Goal: Transaction & Acquisition: Register for event/course

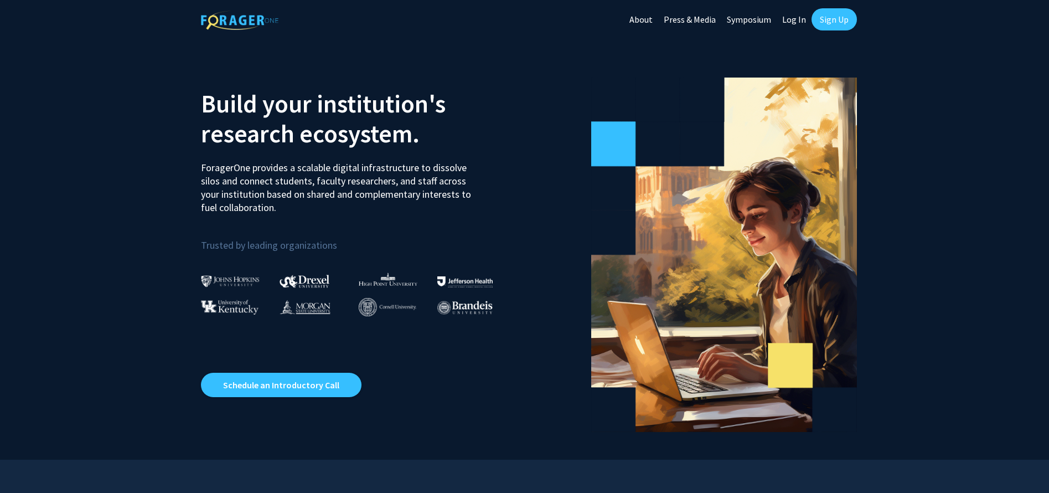
click at [840, 19] on link "Sign Up" at bounding box center [833, 19] width 45 height 22
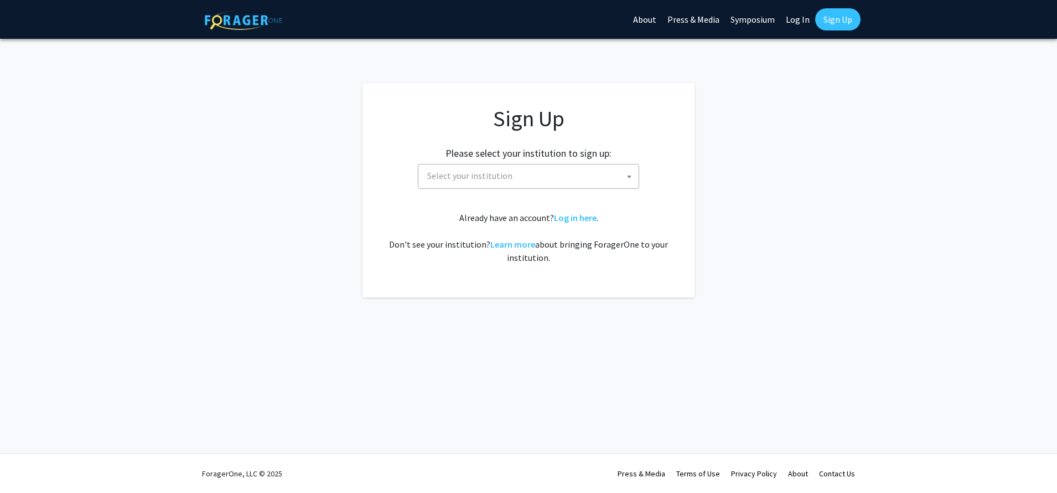
click at [600, 169] on span "Select your institution" at bounding box center [531, 175] width 216 height 23
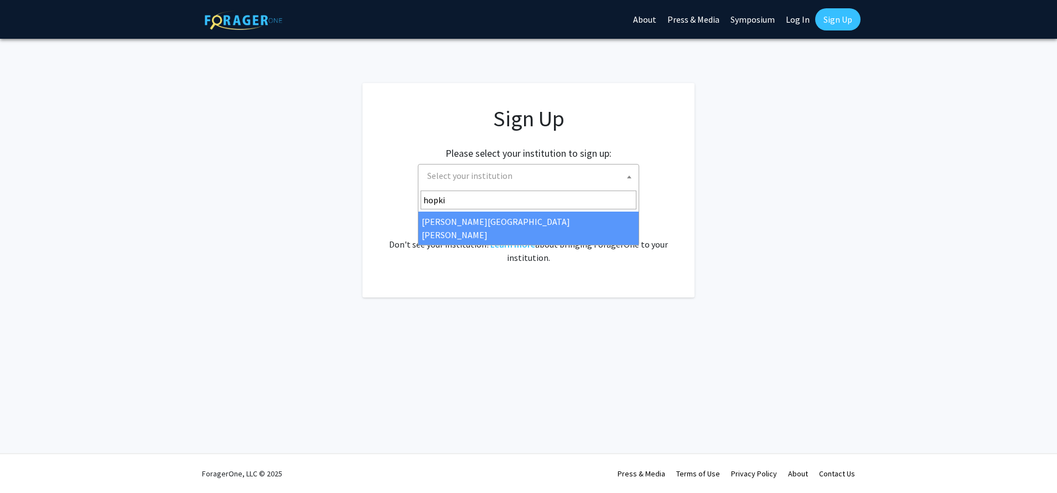
type input "hopki"
select select "1"
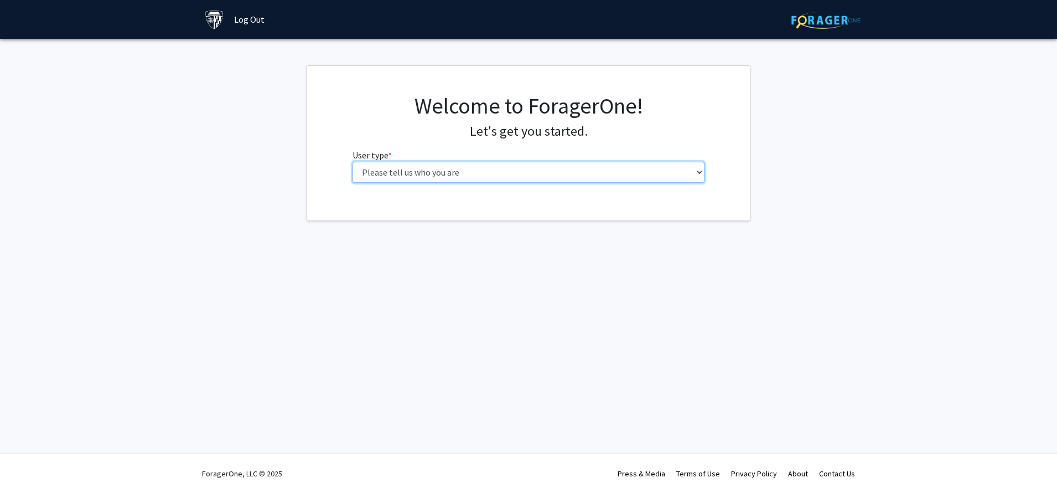
select select "2: masters"
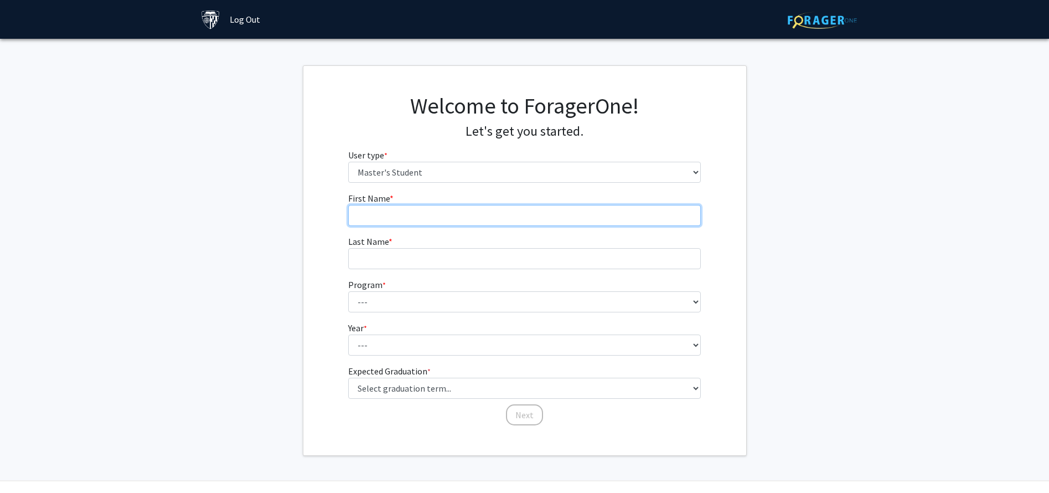
click at [449, 216] on input "First Name * required" at bounding box center [524, 215] width 353 height 21
type input "[PERSON_NAME]"
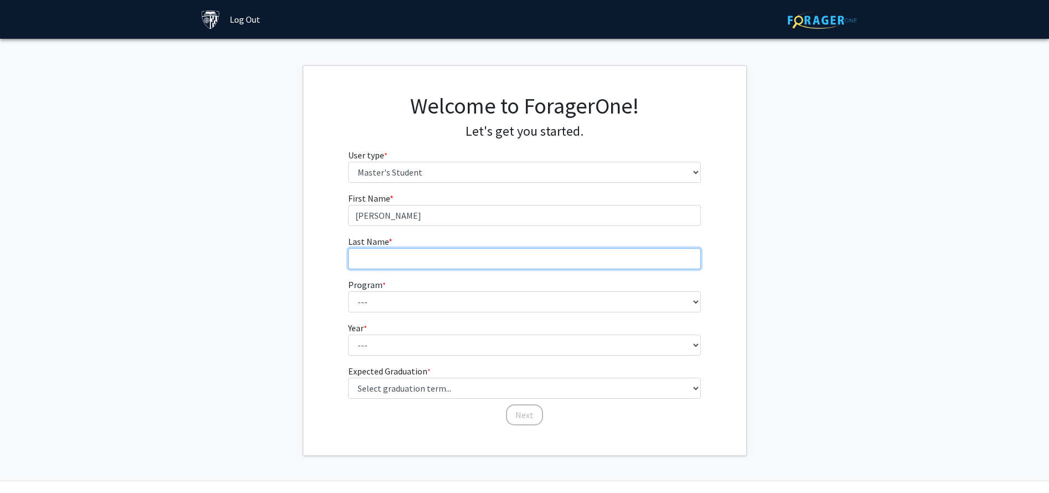
click at [433, 253] on input "Last Name * required" at bounding box center [524, 258] width 353 height 21
type input "[PERSON_NAME]"
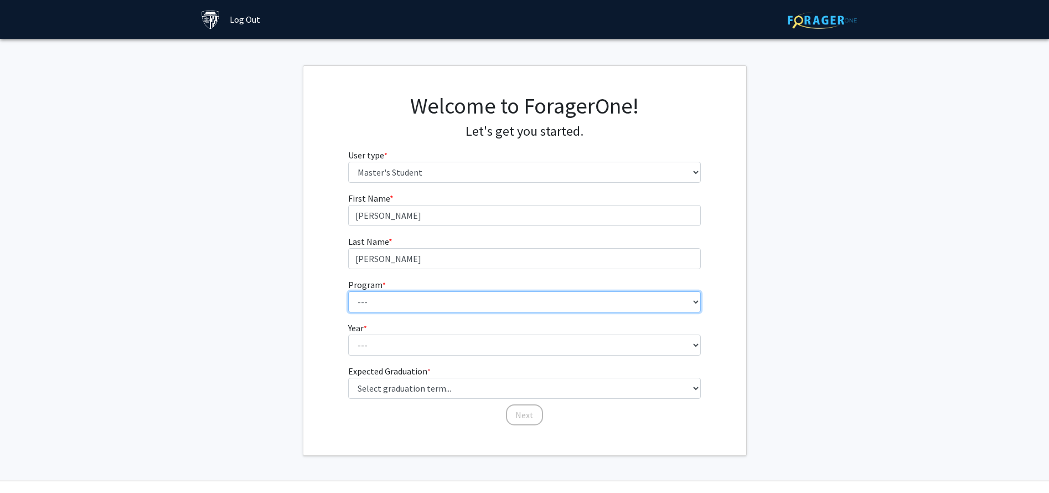
select select "51: 40"
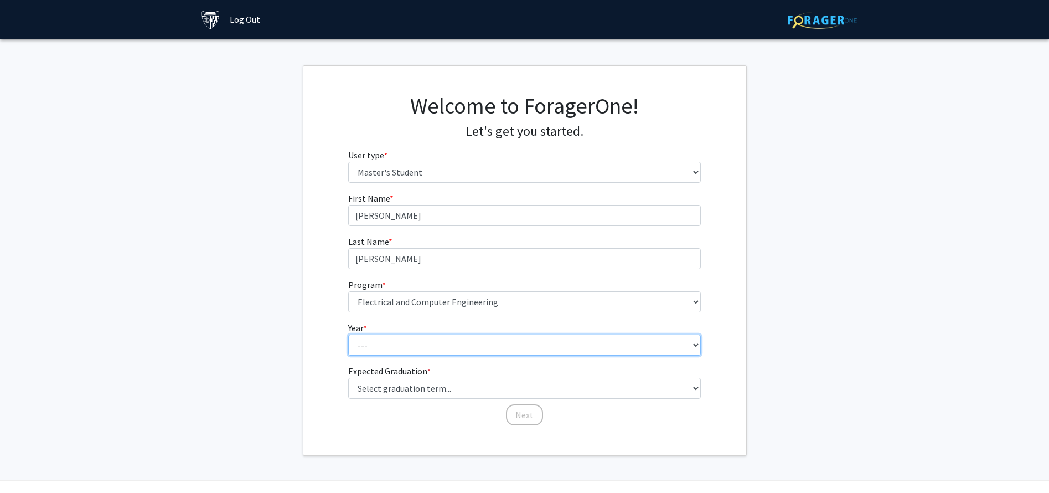
select select "1: first_year"
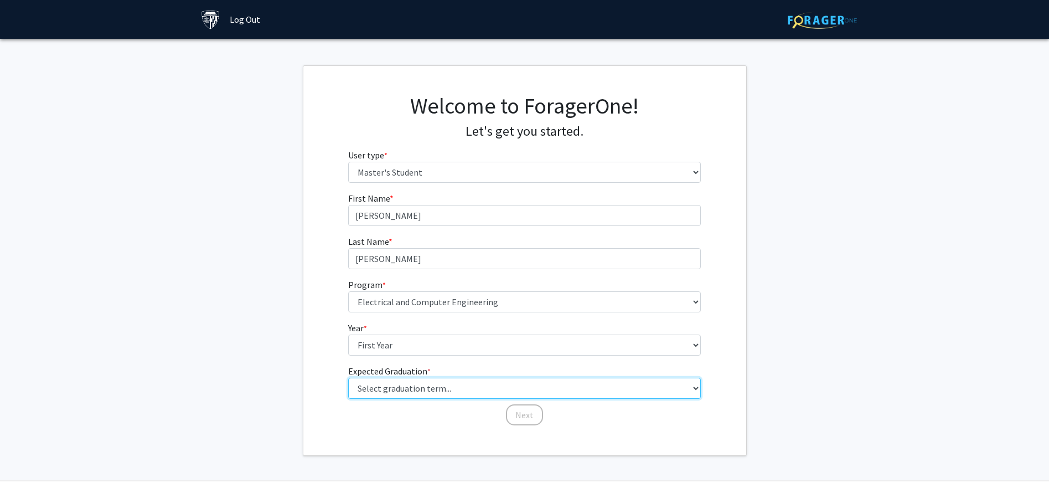
select select "9: spring_2027"
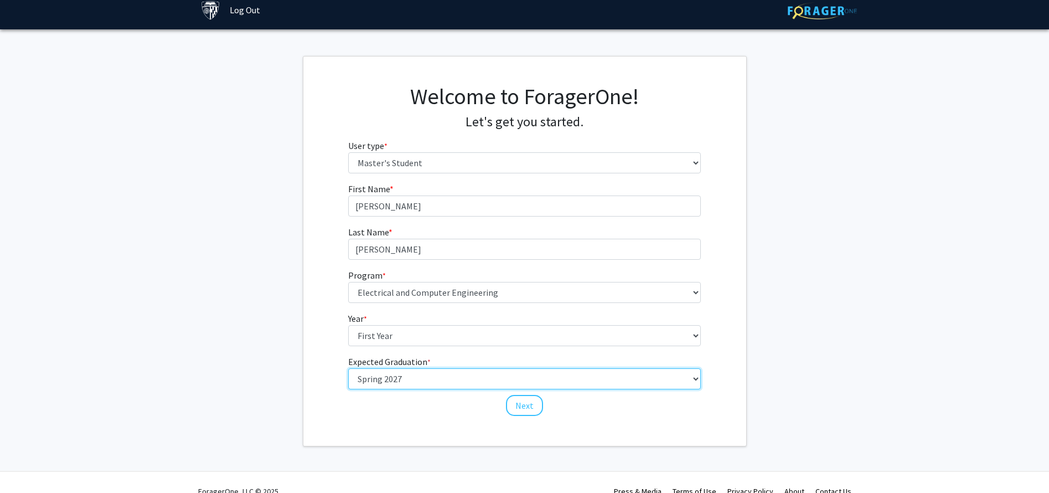
scroll to position [12, 0]
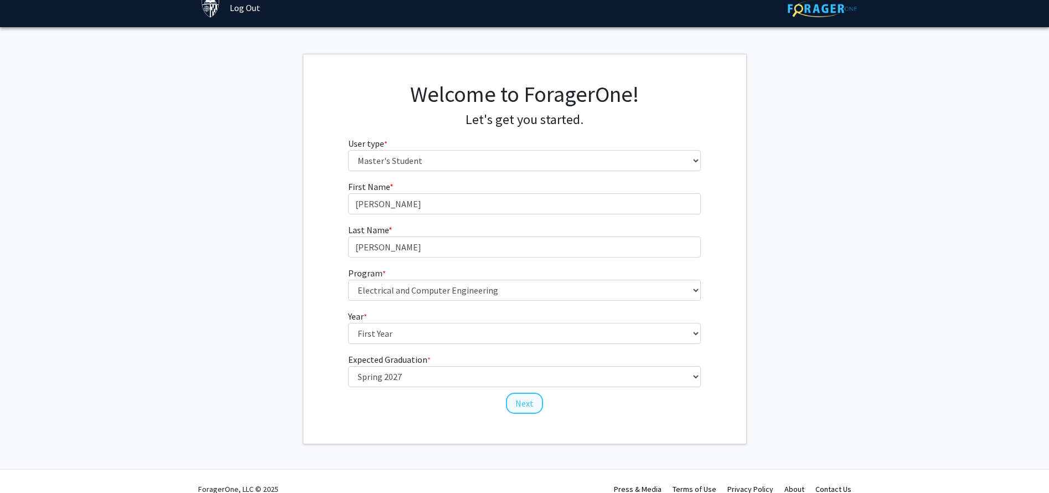
click at [517, 395] on button "Next" at bounding box center [524, 402] width 37 height 21
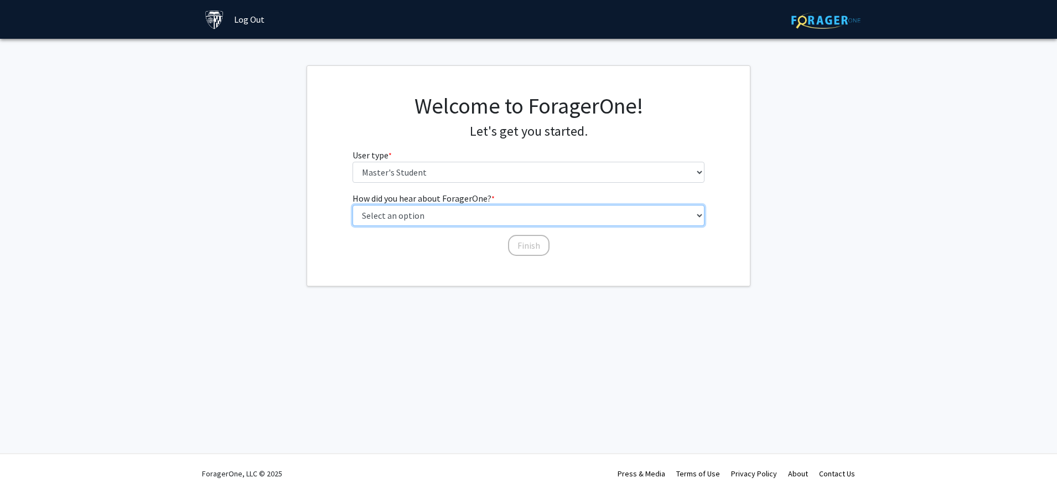
select select "3: university_website"
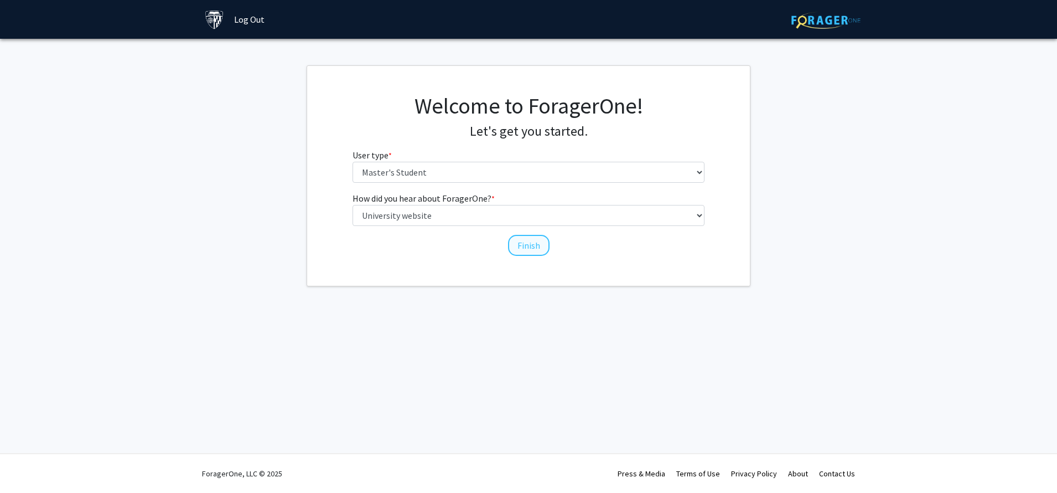
click at [521, 245] on button "Finish" at bounding box center [529, 245] width 42 height 21
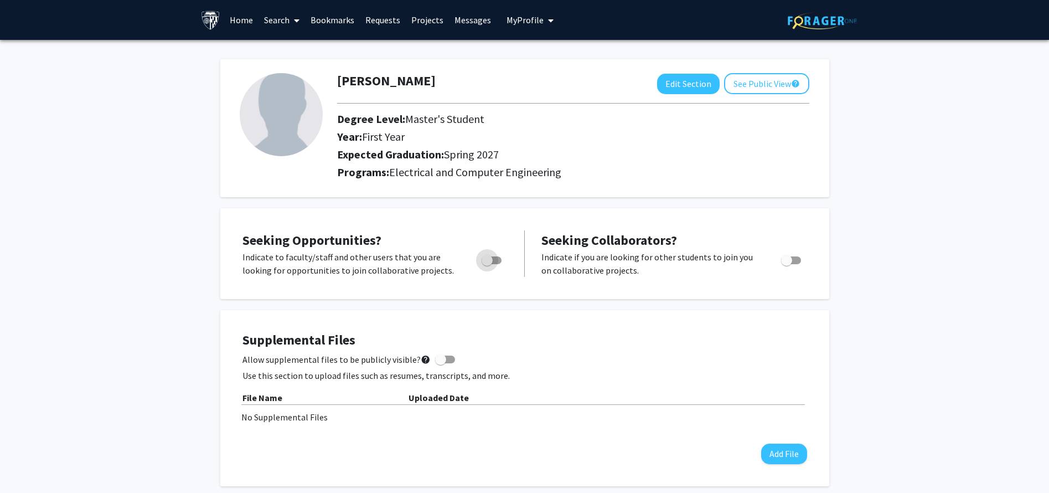
click at [485, 267] on label "Toggle" at bounding box center [489, 259] width 24 height 13
click at [486, 265] on input "Are you actively seeking opportunities?" at bounding box center [486, 264] width 1 height 1
checkbox input "true"
click at [420, 24] on link "Projects" at bounding box center [427, 20] width 43 height 39
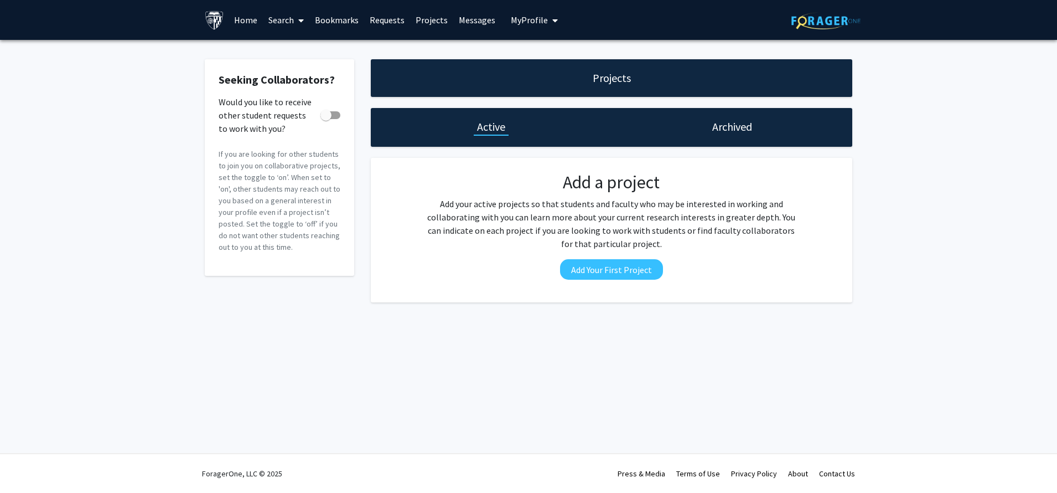
click at [290, 16] on link "Search" at bounding box center [286, 20] width 46 height 39
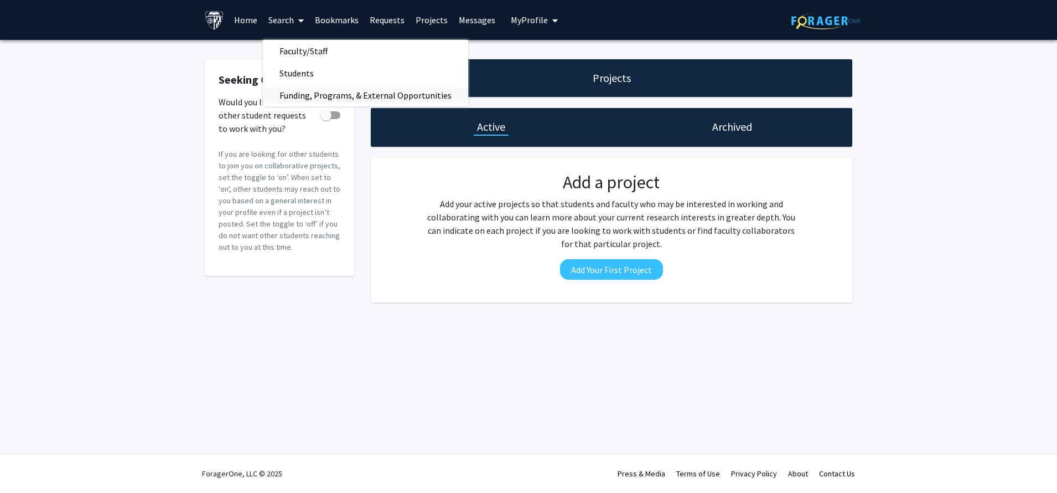
click at [318, 100] on span "Funding, Programs, & External Opportunities" at bounding box center [365, 95] width 205 height 22
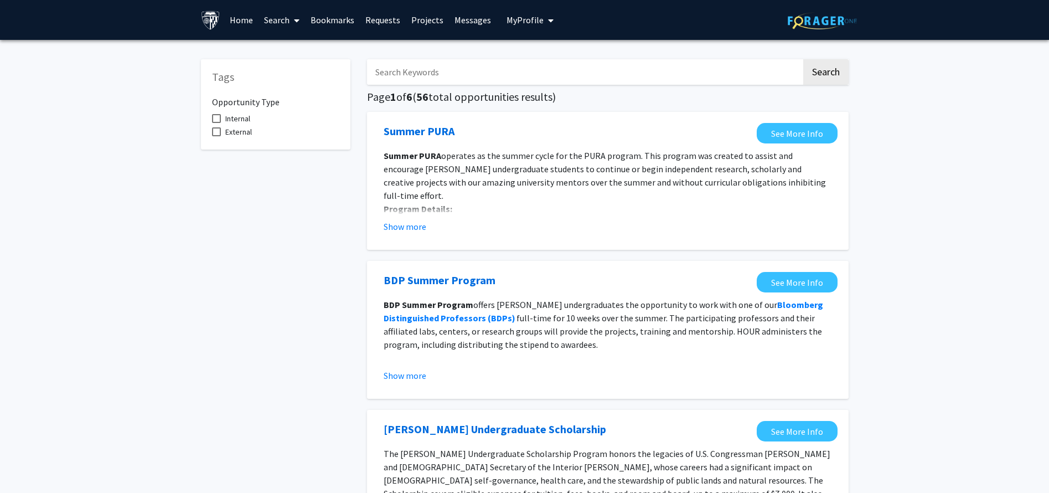
click at [484, 75] on input "Search Keywords" at bounding box center [584, 71] width 434 height 25
type input "electrical"
click at [825, 74] on button "Search" at bounding box center [825, 71] width 45 height 25
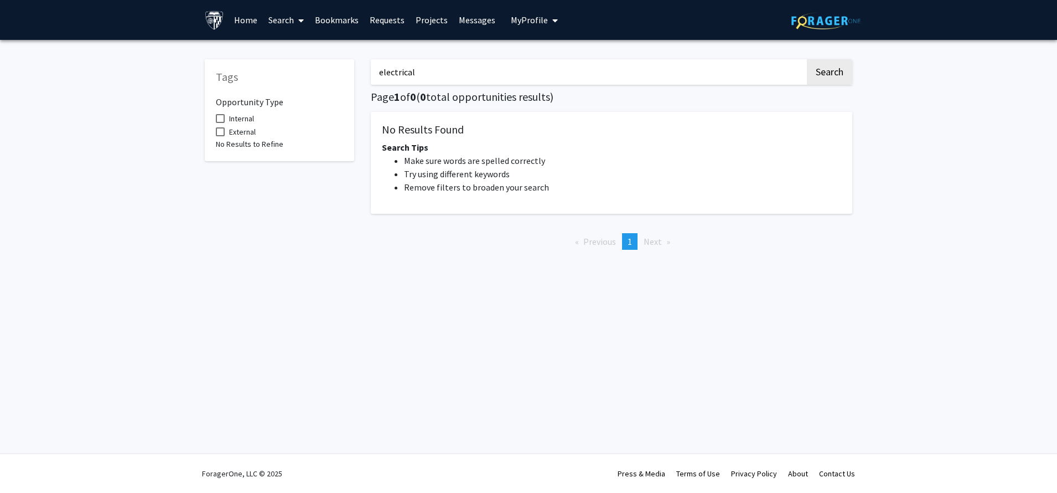
click at [267, 20] on link "Search" at bounding box center [286, 20] width 46 height 39
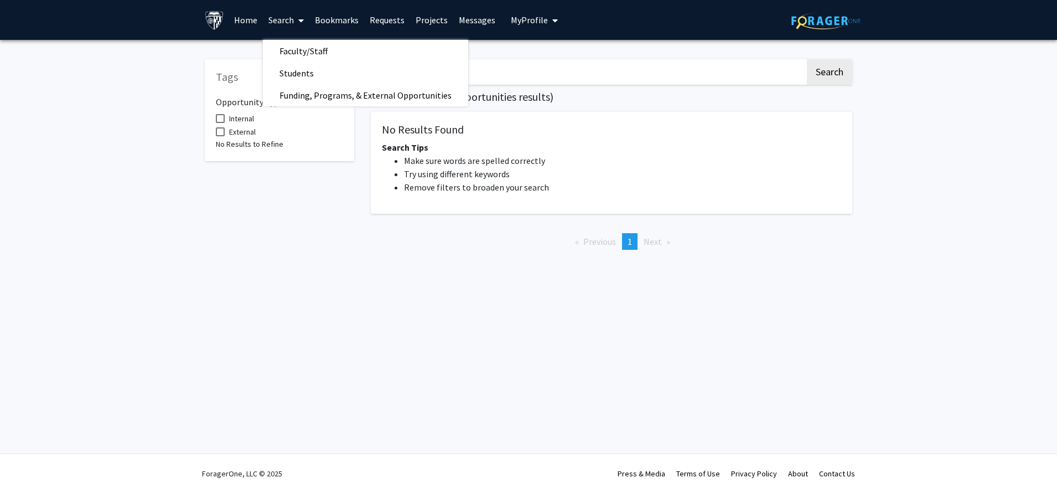
click at [238, 20] on link "Home" at bounding box center [246, 20] width 34 height 39
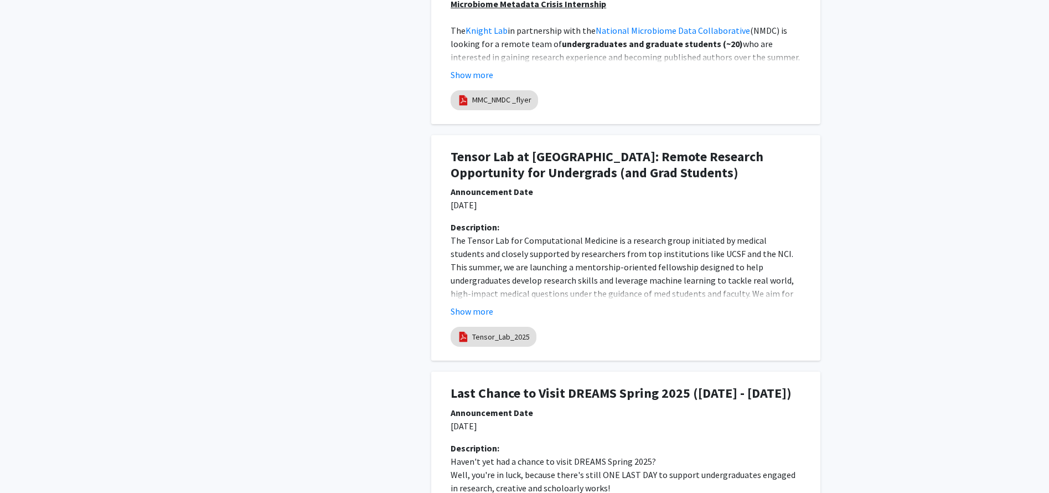
scroll to position [1228, 0]
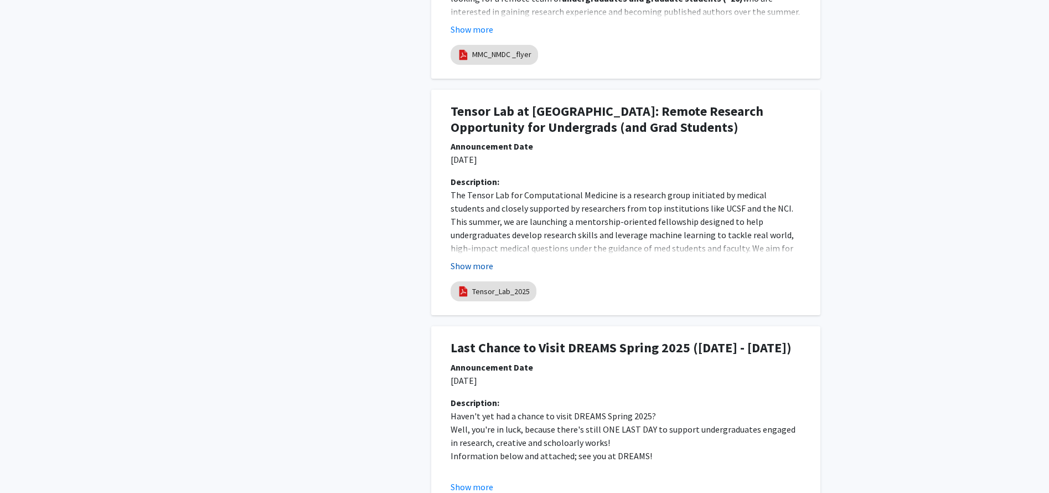
click at [475, 263] on button "Show more" at bounding box center [471, 265] width 43 height 13
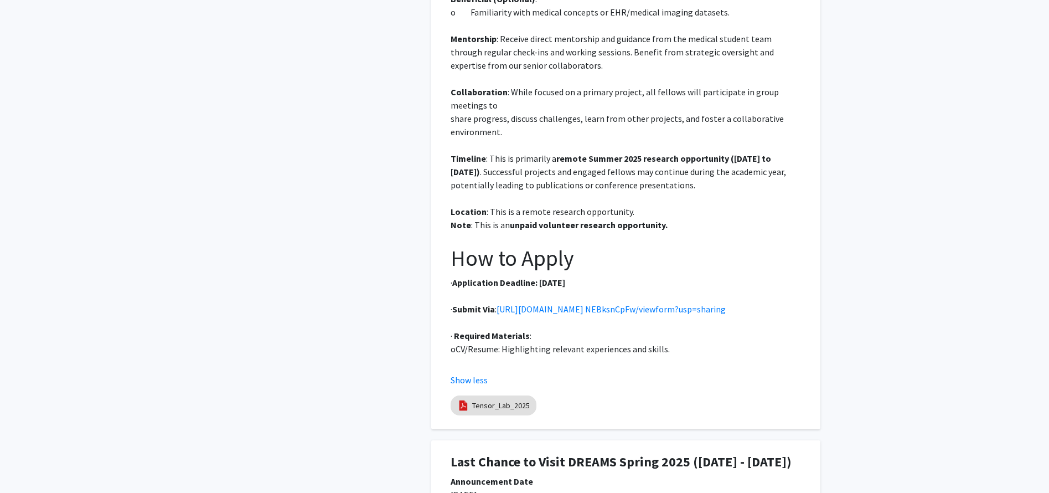
scroll to position [1925, 0]
